Goal: Information Seeking & Learning: Learn about a topic

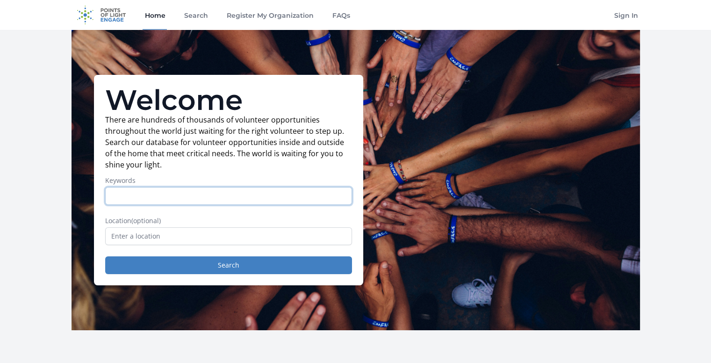
click at [189, 193] on input "Keywords" at bounding box center [228, 196] width 247 height 18
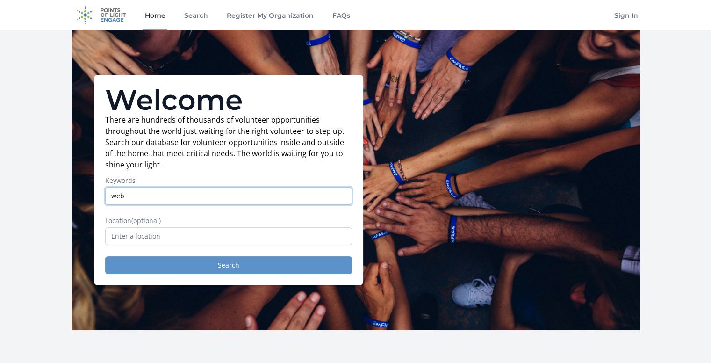
type input "web"
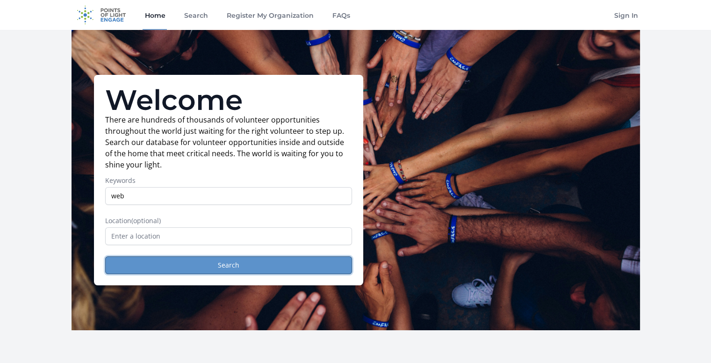
click at [218, 264] on button "Search" at bounding box center [228, 265] width 247 height 18
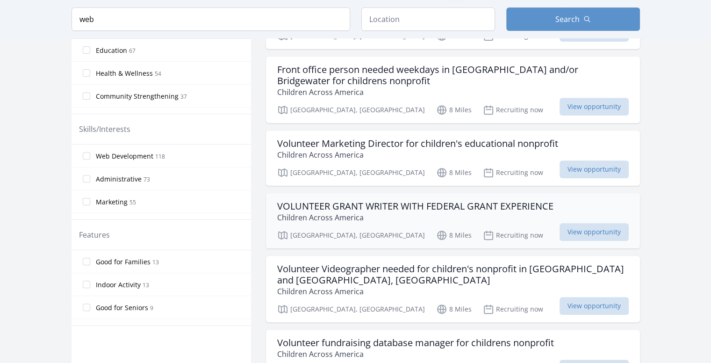
scroll to position [447, 0]
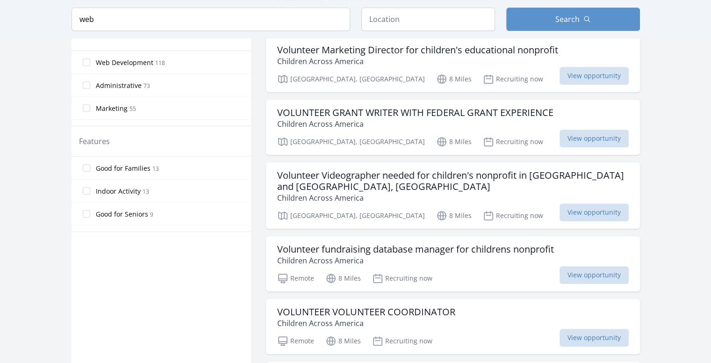
click at [161, 67] on label "Web Development 118" at bounding box center [162, 62] width 180 height 19
click at [90, 66] on input "Web Development 118" at bounding box center [86, 61] width 7 height 7
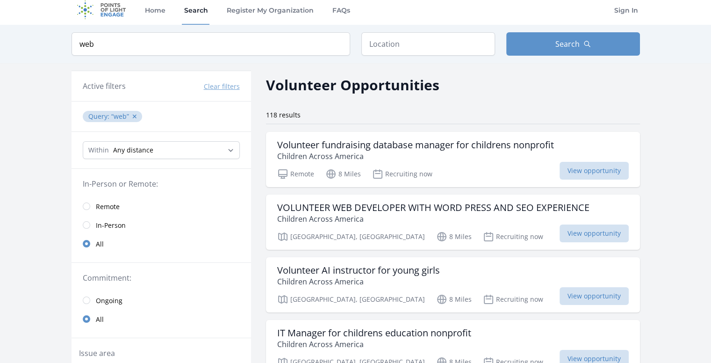
scroll to position [0, 0]
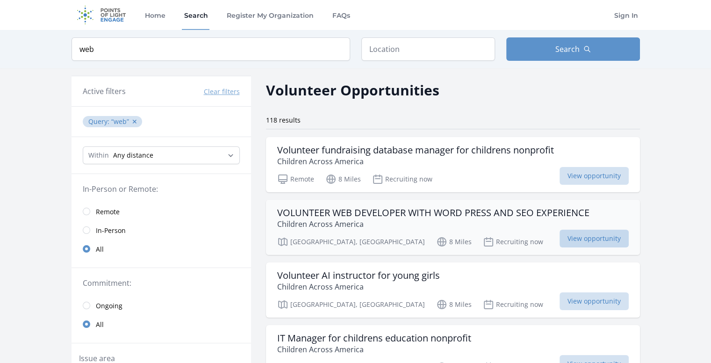
drag, startPoint x: 399, startPoint y: 211, endPoint x: 580, endPoint y: 232, distance: 181.7
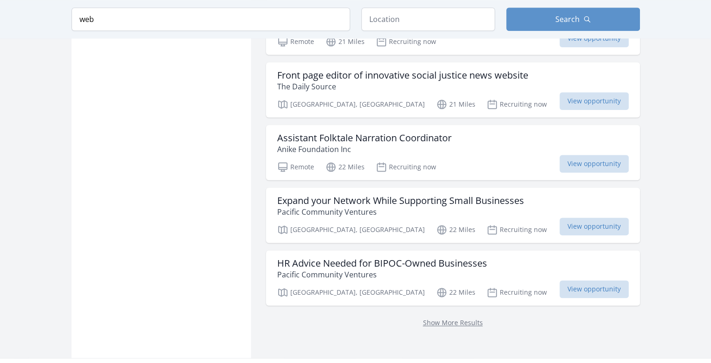
scroll to position [1120, 0]
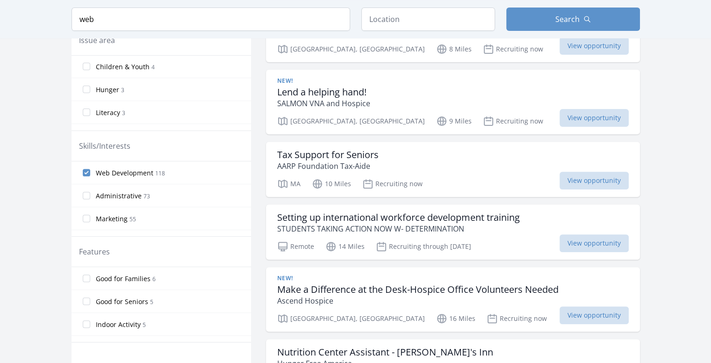
scroll to position [122, 0]
click at [87, 79] on input "Technology 5" at bounding box center [86, 82] width 7 height 7
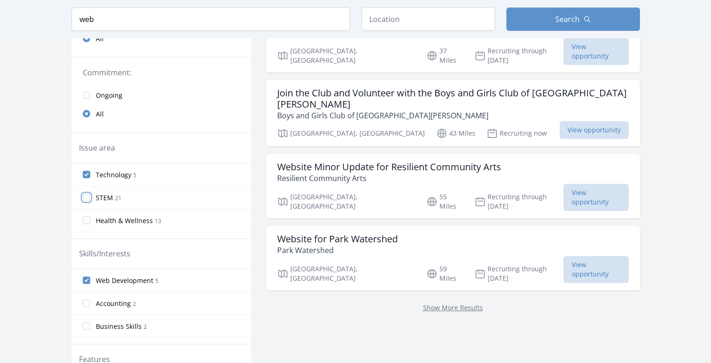
click at [88, 195] on input "STEM 21" at bounding box center [86, 197] width 7 height 7
click at [88, 196] on input "STEM 21" at bounding box center [86, 197] width 7 height 7
click at [122, 192] on label "STEM 21" at bounding box center [162, 197] width 180 height 19
click at [90, 194] on input "STEM 21" at bounding box center [86, 197] width 7 height 7
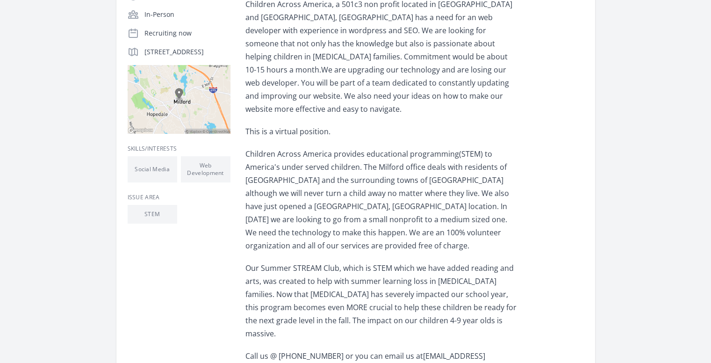
scroll to position [180, 0]
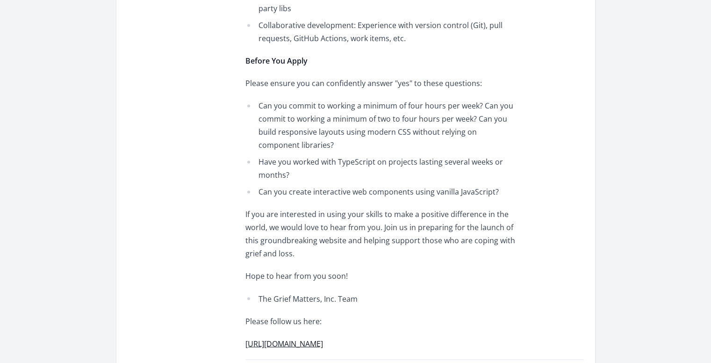
scroll to position [1553, 0]
